Goal: Information Seeking & Learning: Learn about a topic

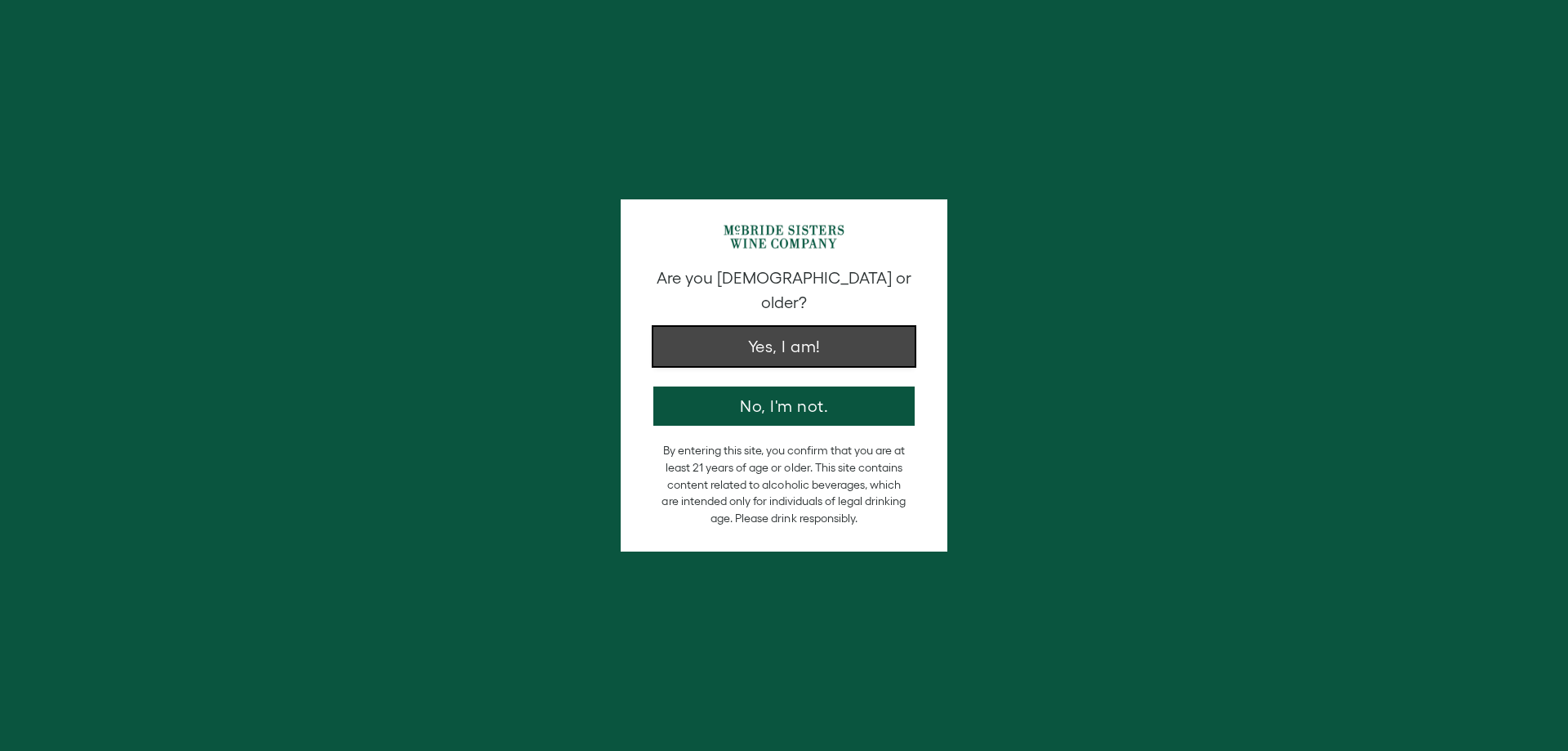
click at [875, 327] on button "Yes, I am!" at bounding box center [784, 346] width 261 height 39
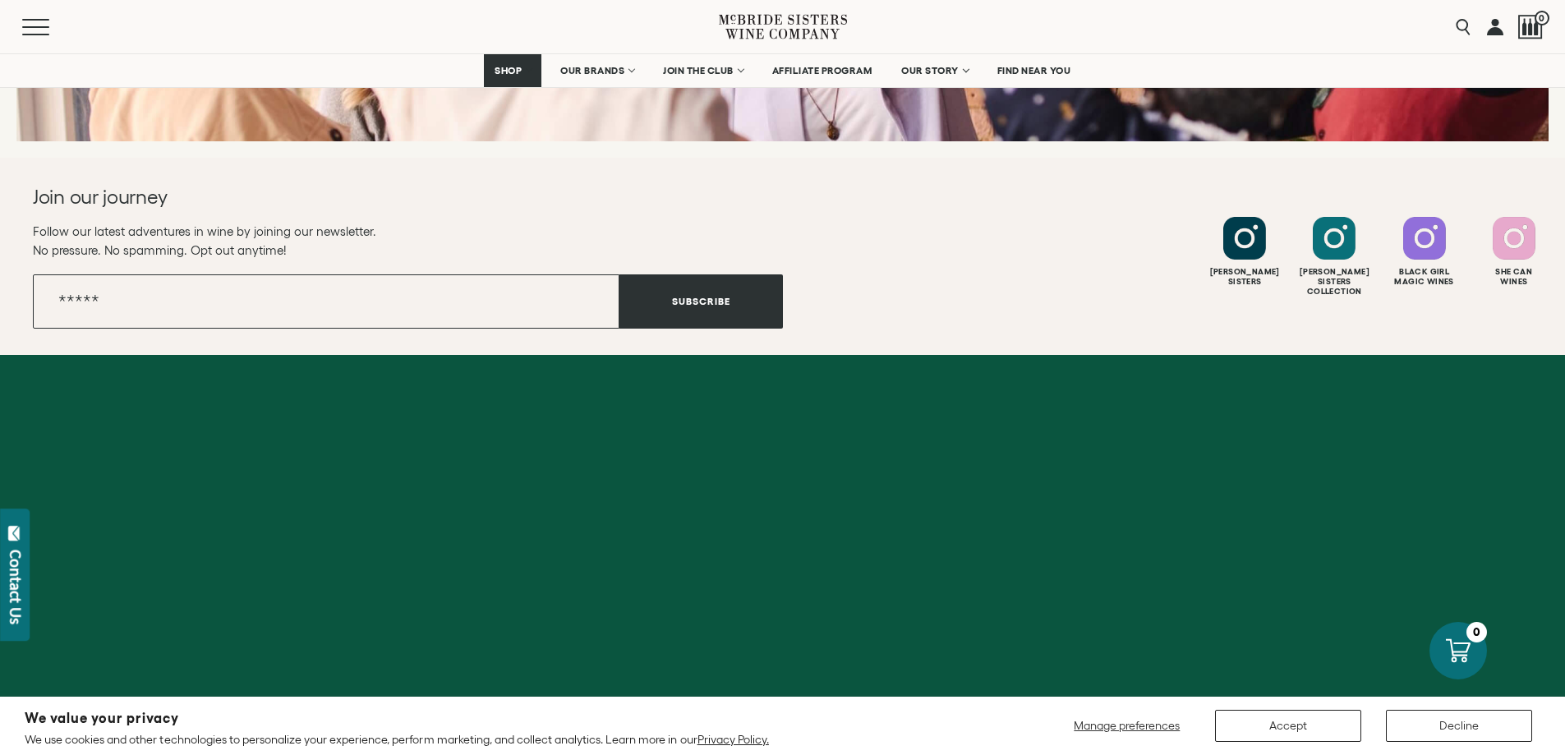
scroll to position [6535, 0]
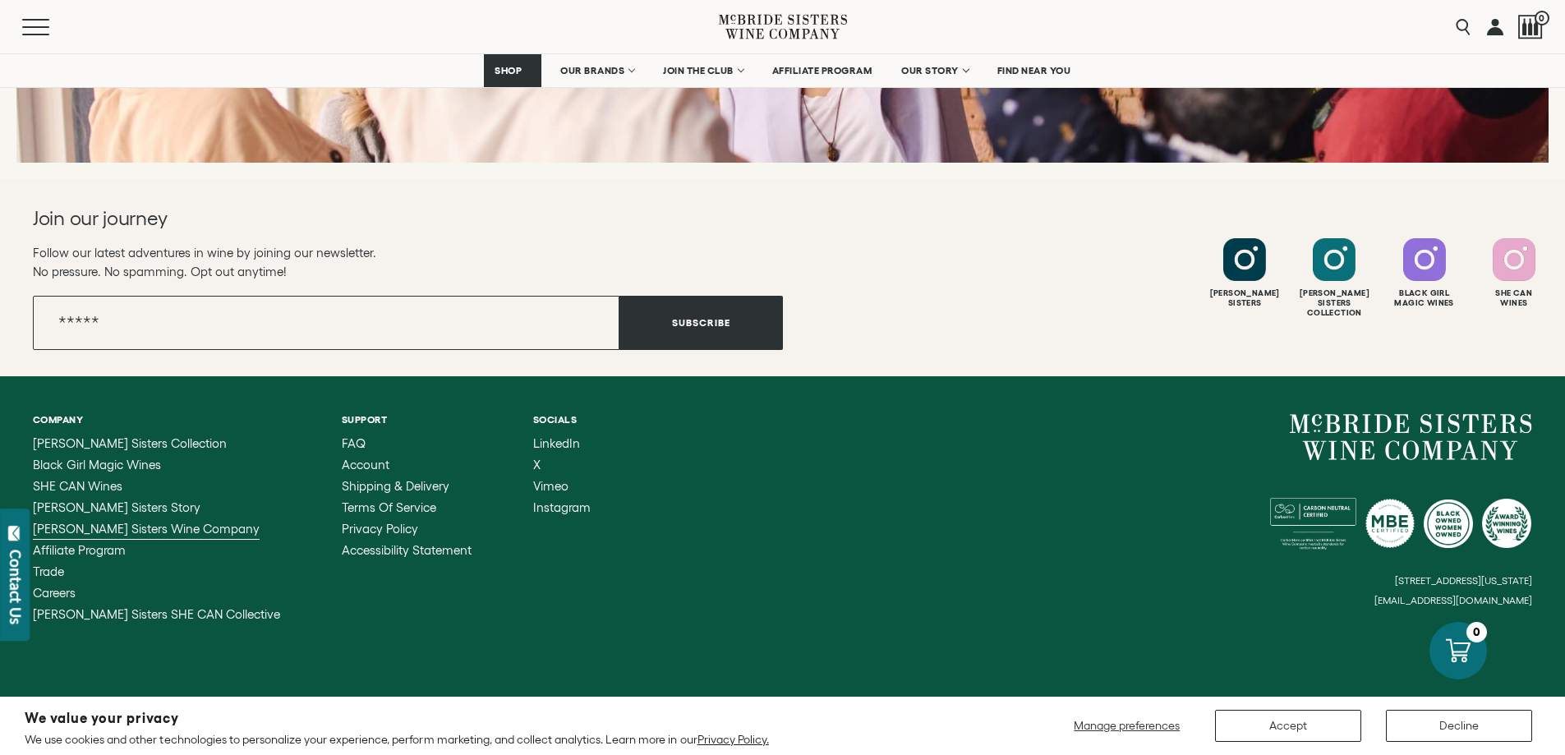
click at [109, 522] on span "[PERSON_NAME] Sisters Wine Company" at bounding box center [146, 529] width 227 height 14
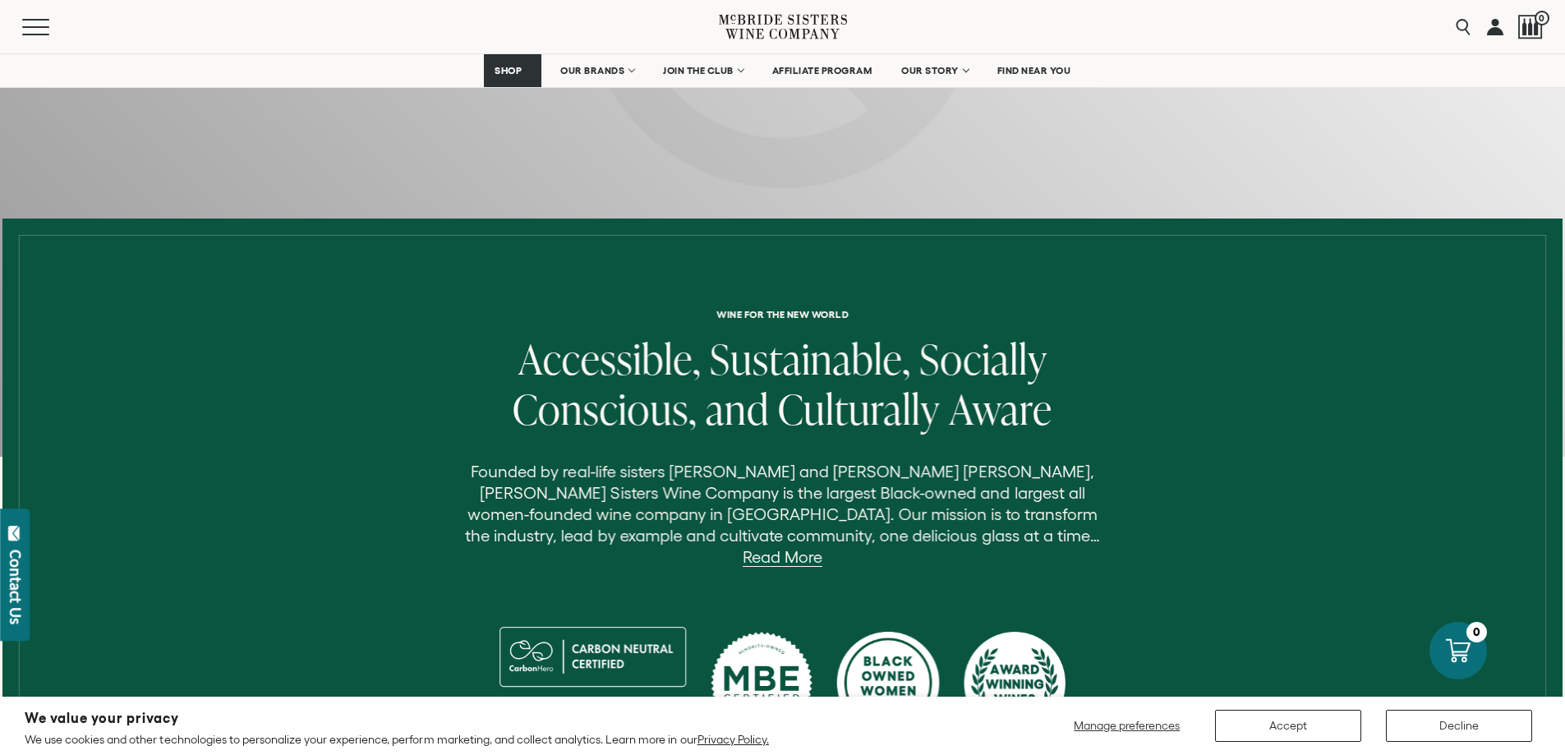
scroll to position [493, 0]
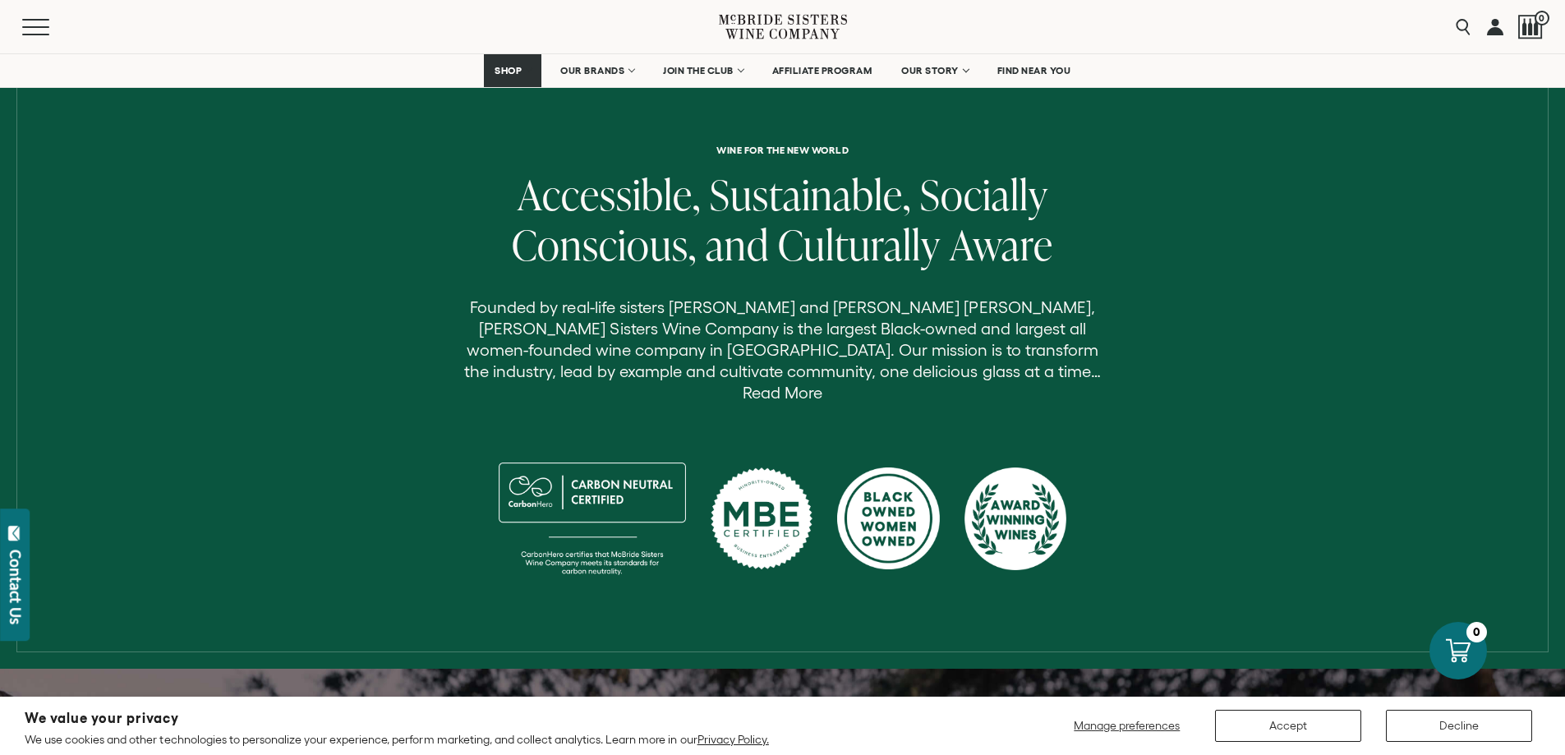
click at [822, 384] on link "Read More" at bounding box center [782, 393] width 80 height 19
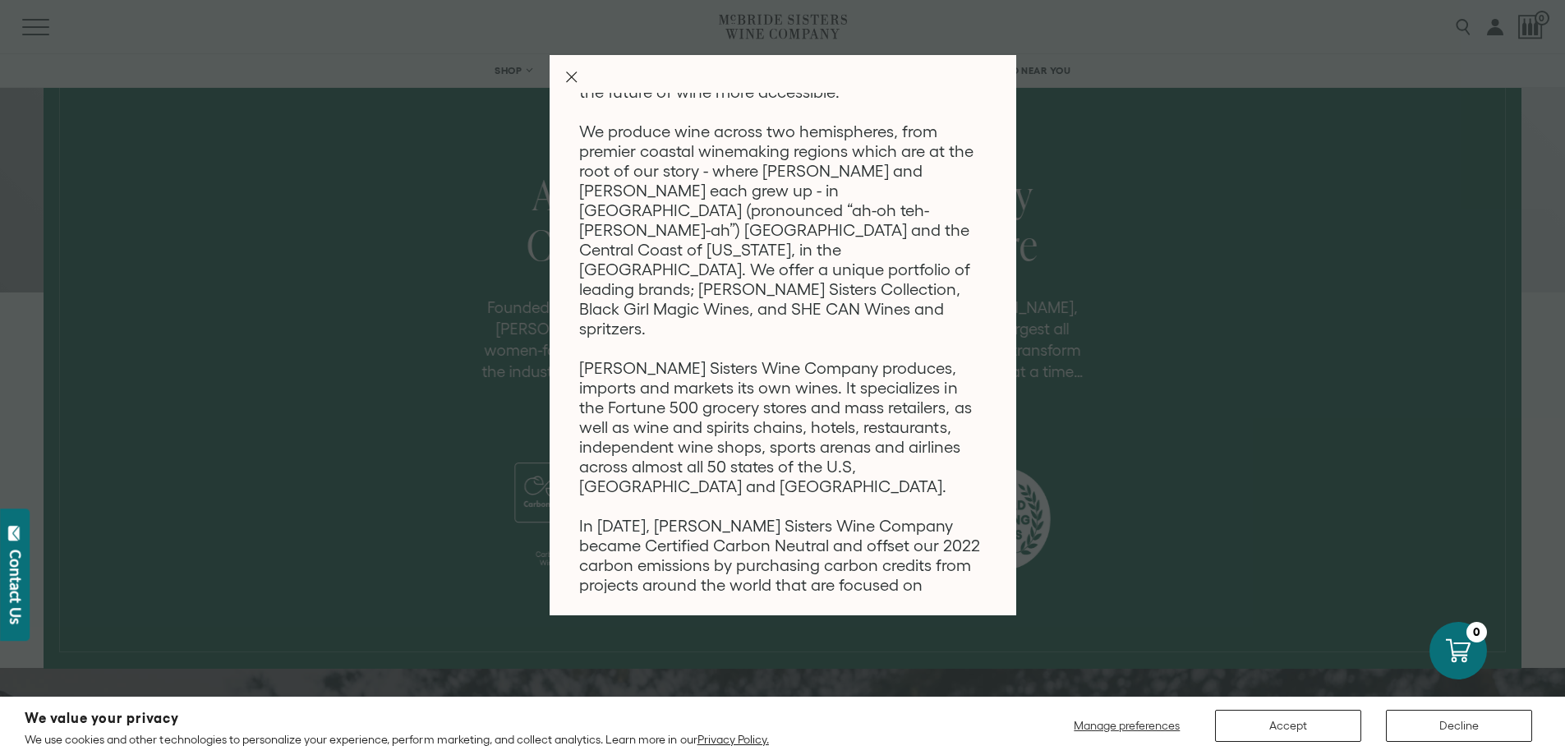
scroll to position [283, 0]
click at [1133, 485] on div "Wine for the new world Founded by real-life sisters Robin McBride and Andréa Mc…" at bounding box center [782, 377] width 1565 height 755
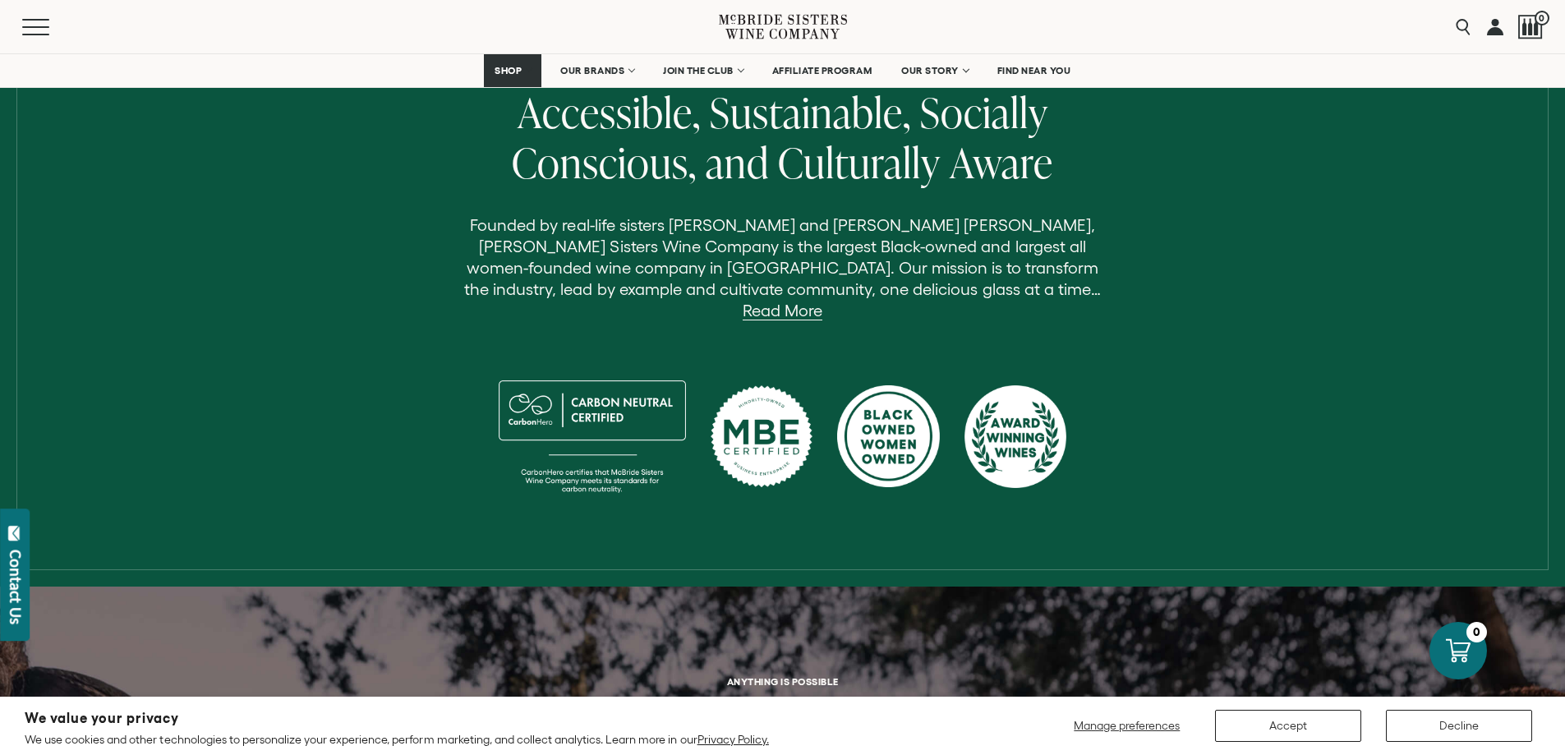
scroll to position [493, 0]
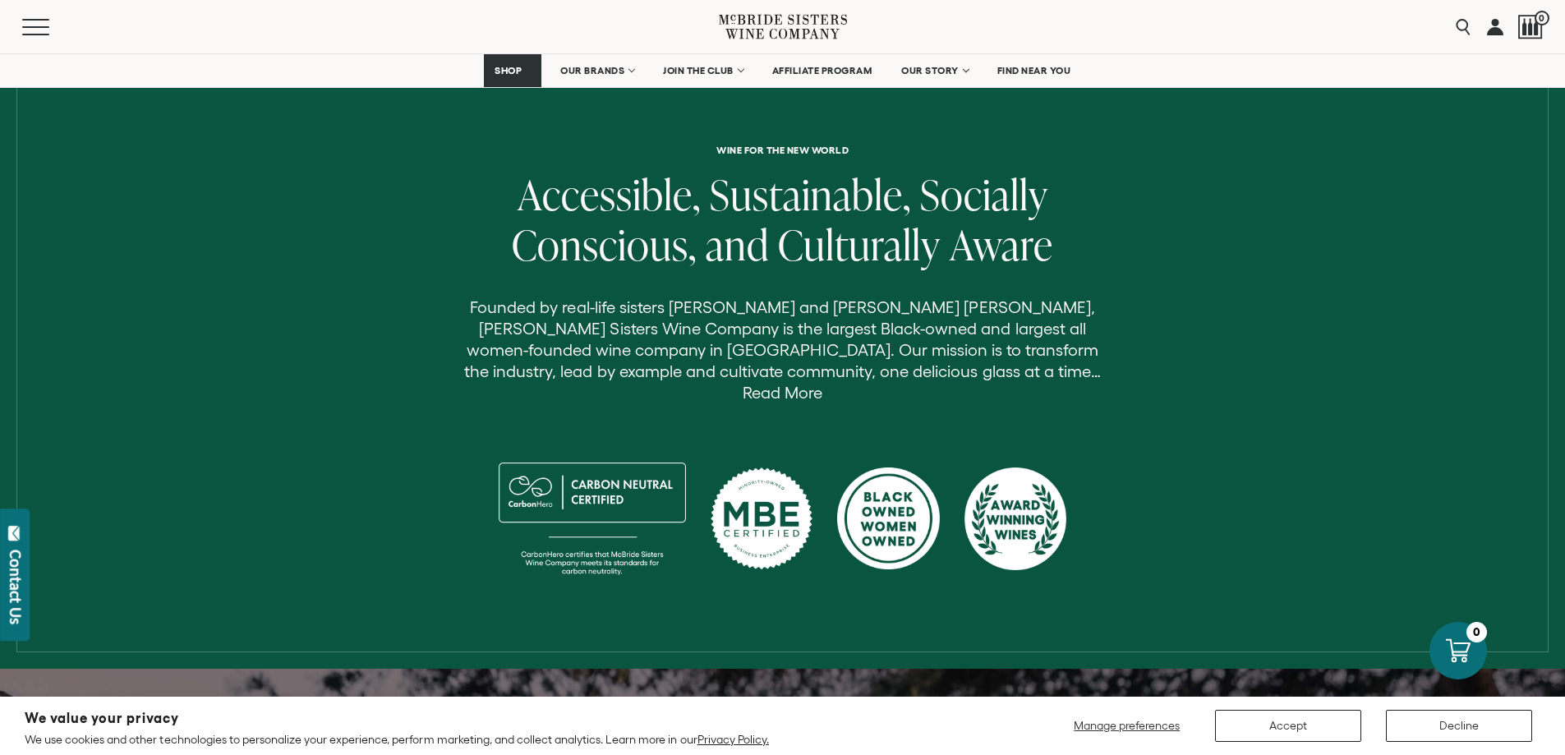
click at [822, 384] on link "Read More" at bounding box center [782, 393] width 80 height 19
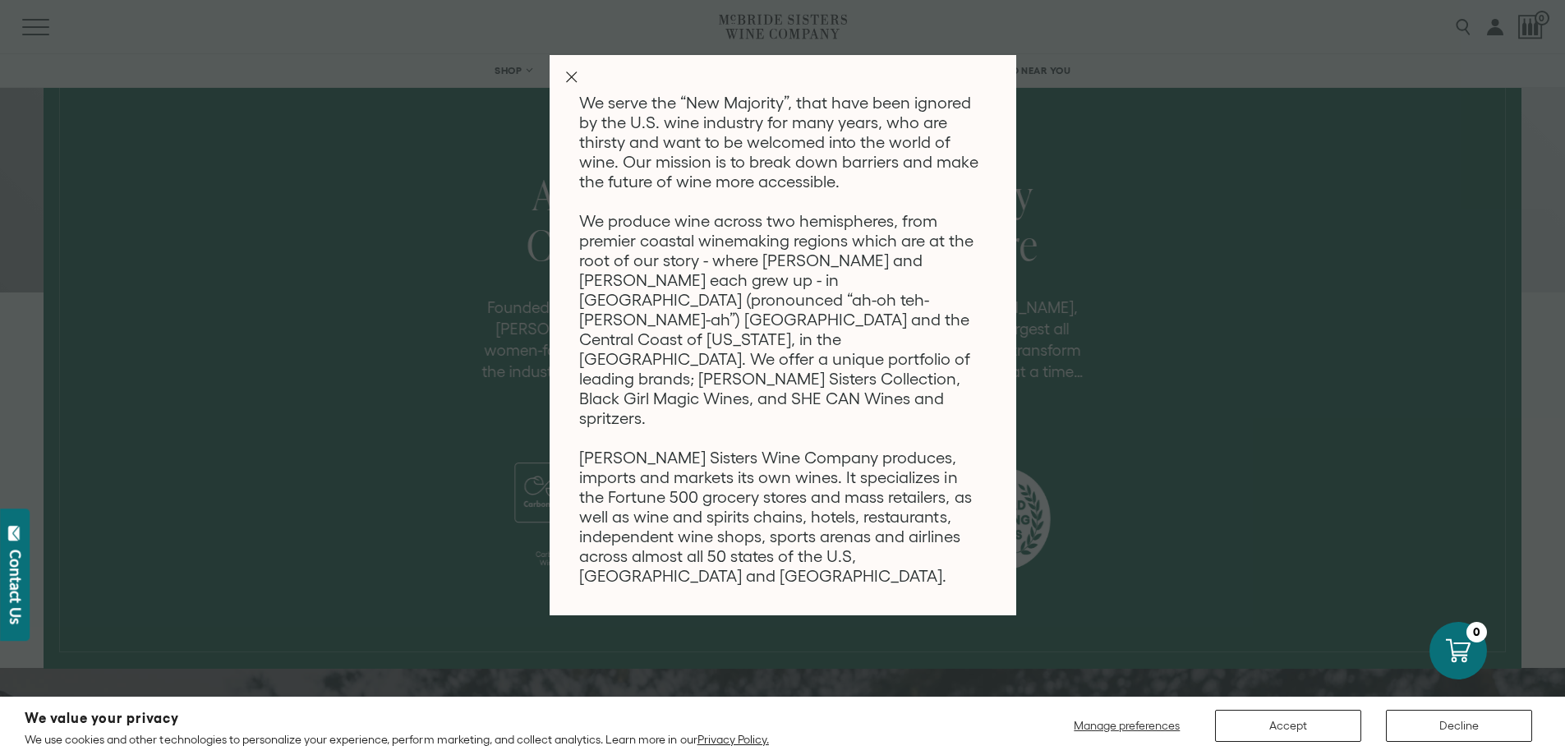
scroll to position [283, 0]
